Goal: Entertainment & Leisure: Consume media (video, audio)

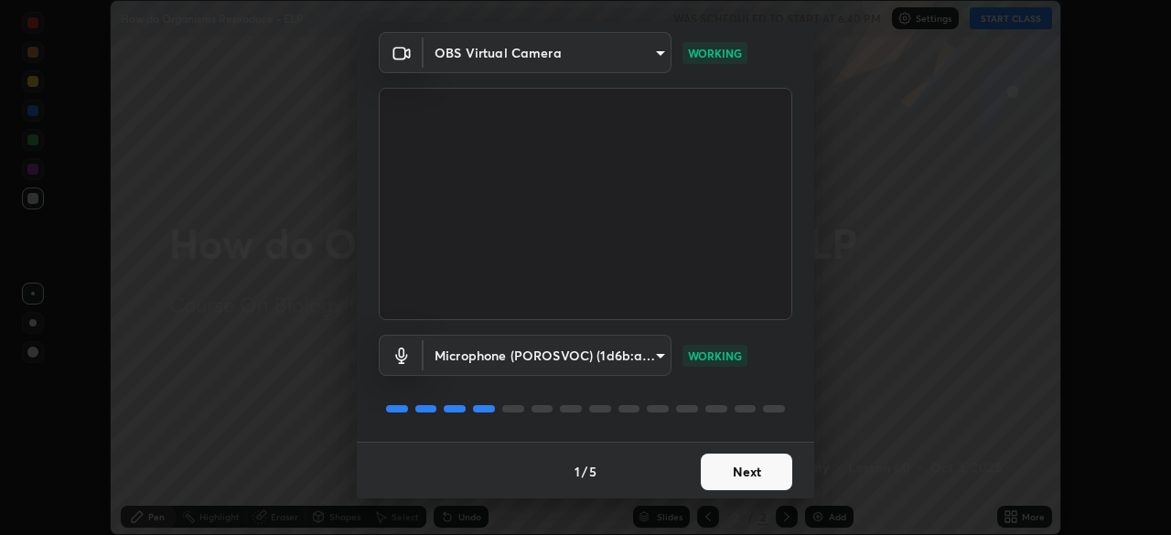
scroll to position [65, 0]
click at [720, 479] on button "Next" at bounding box center [747, 470] width 92 height 37
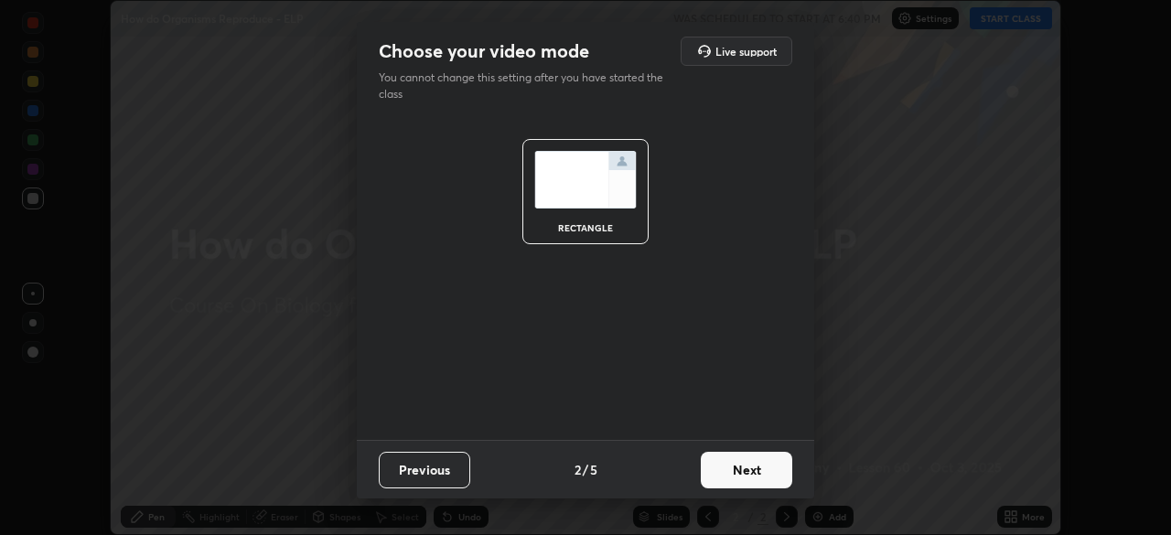
scroll to position [0, 0]
click at [718, 482] on button "Next" at bounding box center [747, 470] width 92 height 37
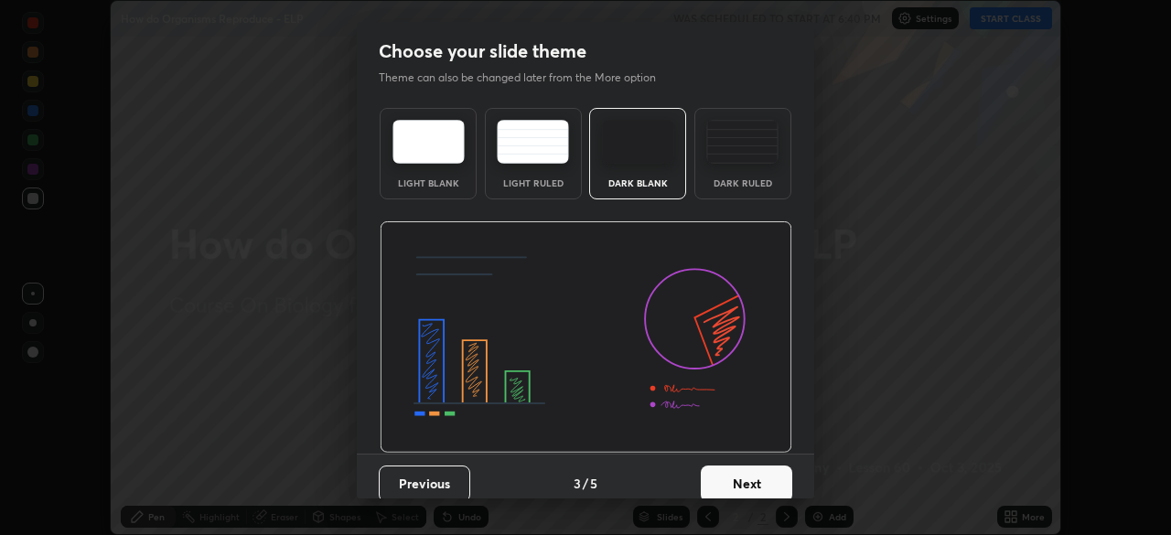
click at [709, 484] on button "Next" at bounding box center [747, 484] width 92 height 37
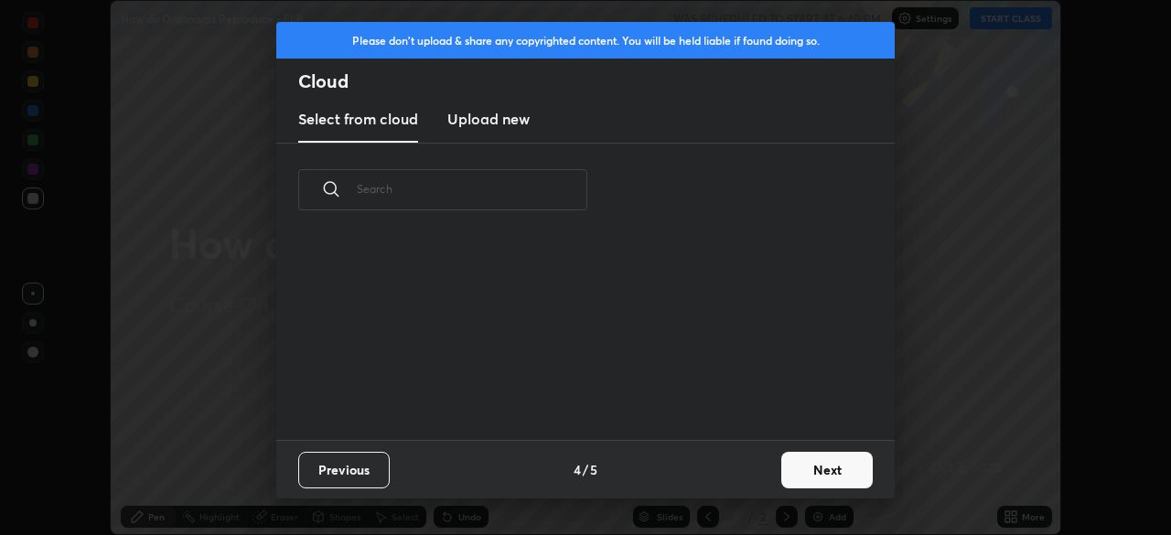
scroll to position [6, 10]
click at [791, 464] on button "Next" at bounding box center [827, 470] width 92 height 37
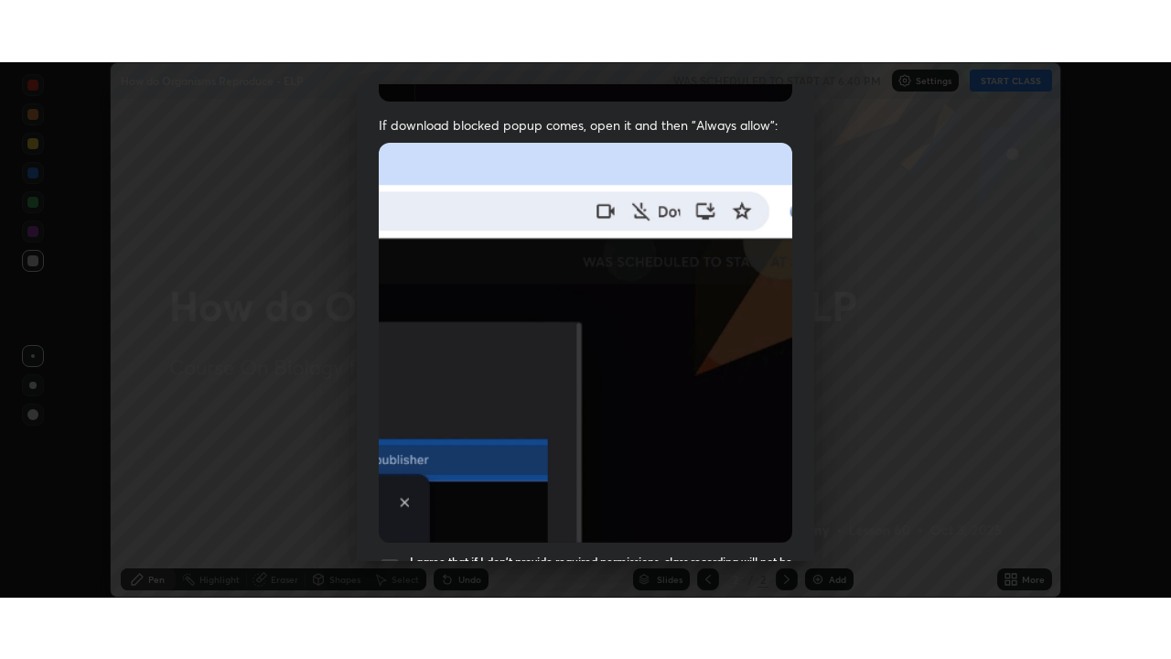
scroll to position [438, 0]
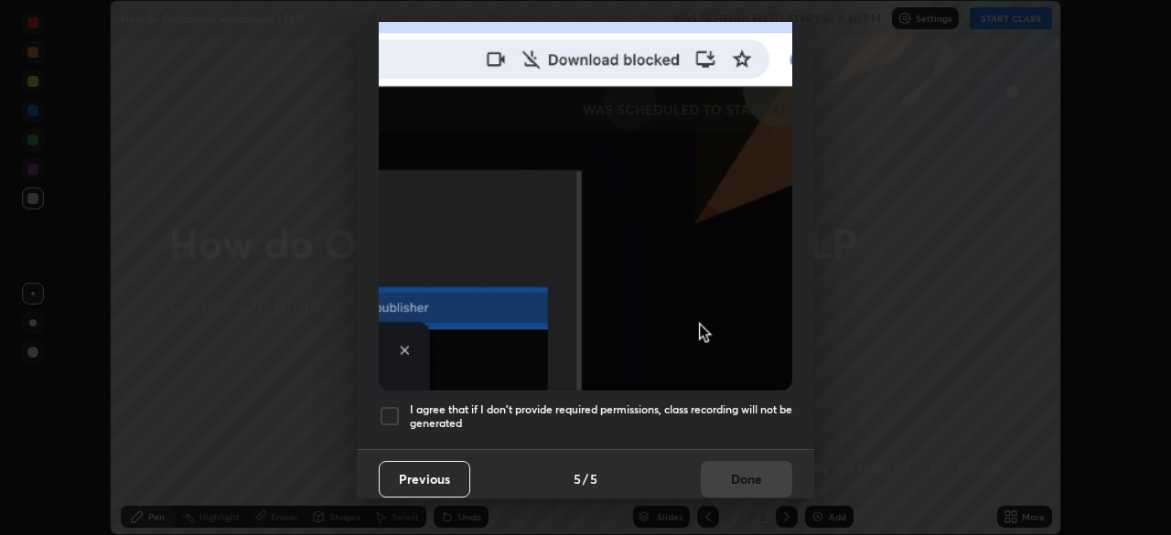
click at [393, 407] on div at bounding box center [390, 416] width 22 height 22
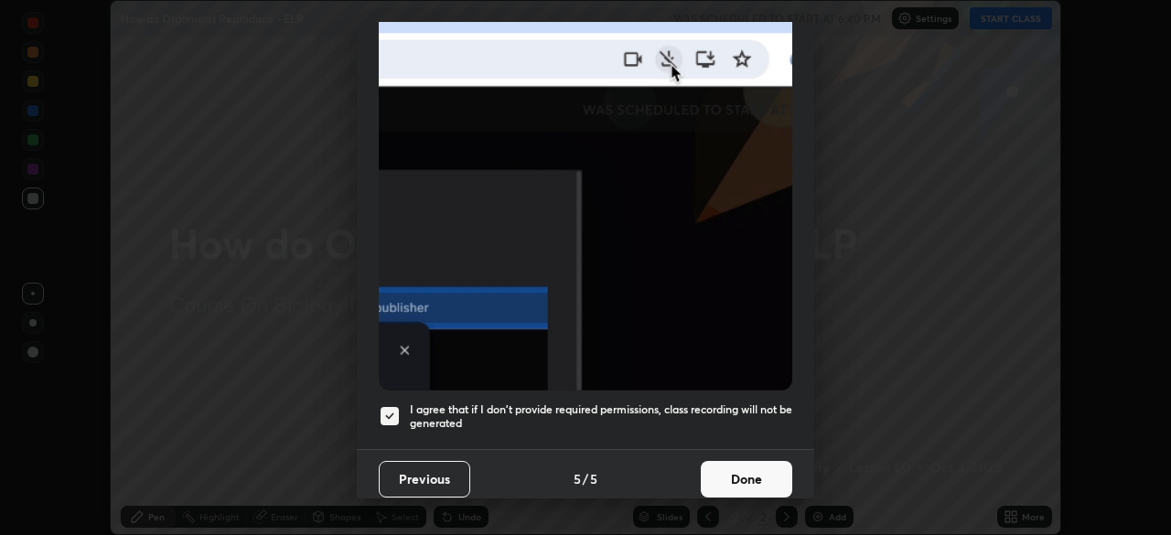
click at [723, 481] on button "Done" at bounding box center [747, 479] width 92 height 37
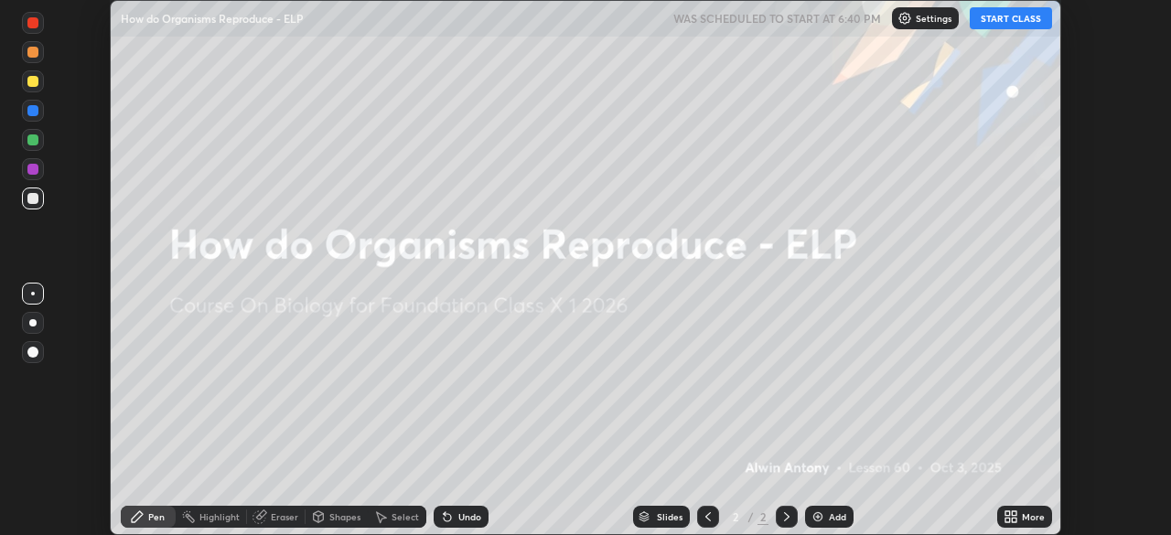
click at [980, 27] on button "START CLASS" at bounding box center [1011, 18] width 82 height 22
click at [1013, 516] on icon at bounding box center [1014, 513] width 5 height 5
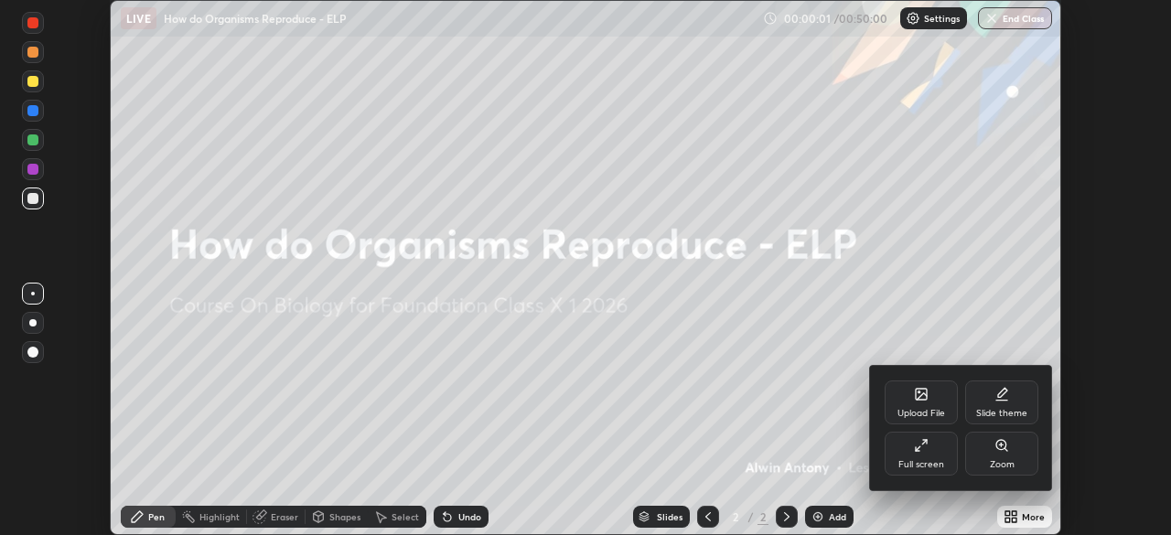
click at [927, 463] on div "Full screen" at bounding box center [922, 464] width 46 height 9
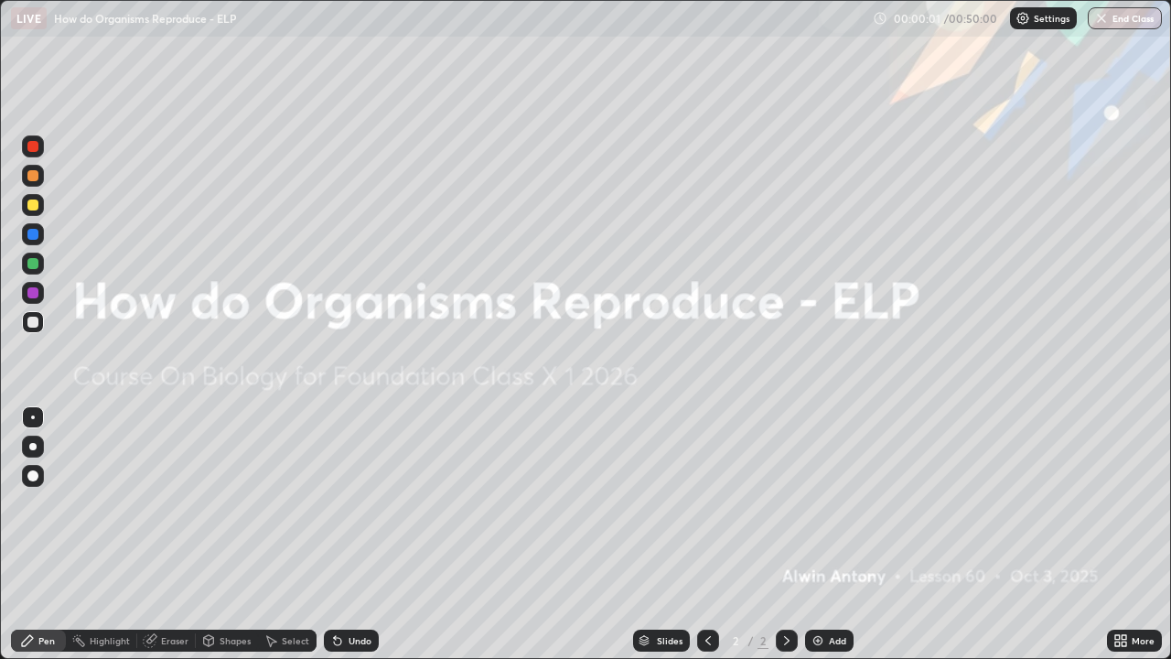
scroll to position [659, 1171]
